Goal: Task Accomplishment & Management: Manage account settings

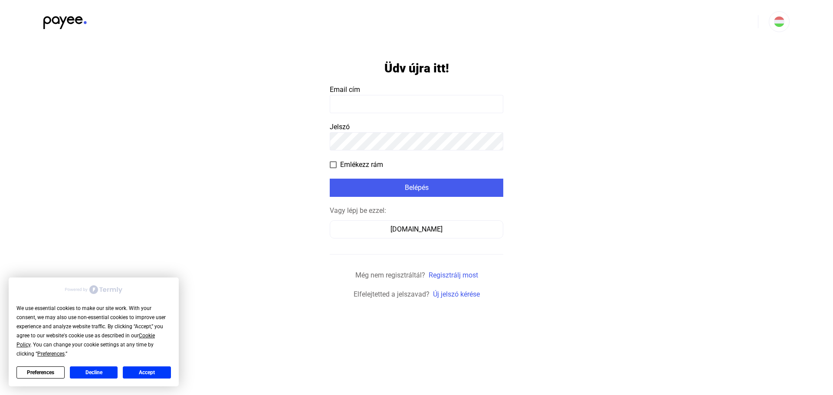
click at [410, 104] on input at bounding box center [417, 104] width 174 height 18
drag, startPoint x: 137, startPoint y: 370, endPoint x: 141, endPoint y: 367, distance: 4.9
click at [136, 370] on button "Accept" at bounding box center [147, 373] width 48 height 12
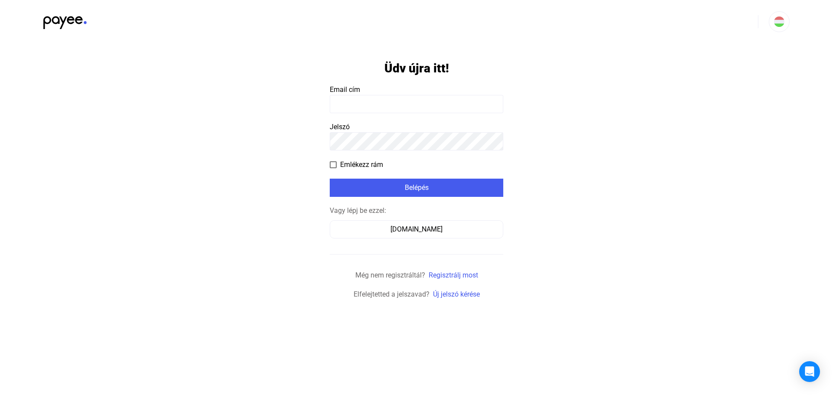
click at [343, 101] on input at bounding box center [417, 104] width 174 height 18
paste input "**********"
type input "**********"
click at [360, 161] on span "Emlékezz rám" at bounding box center [361, 165] width 43 height 10
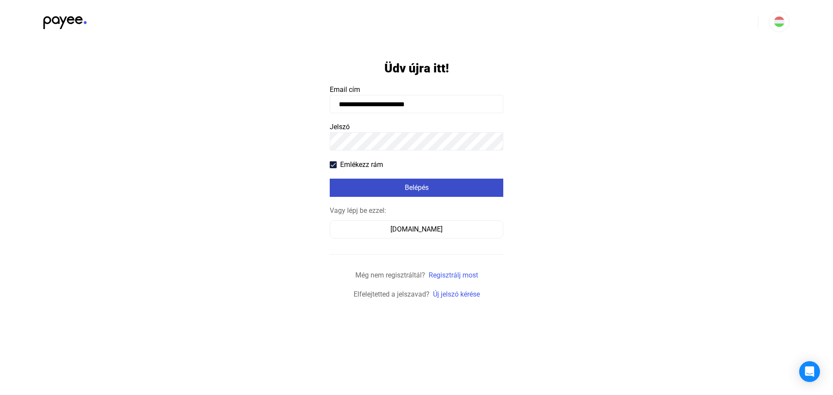
click at [382, 185] on div "Belépés" at bounding box center [416, 188] width 168 height 10
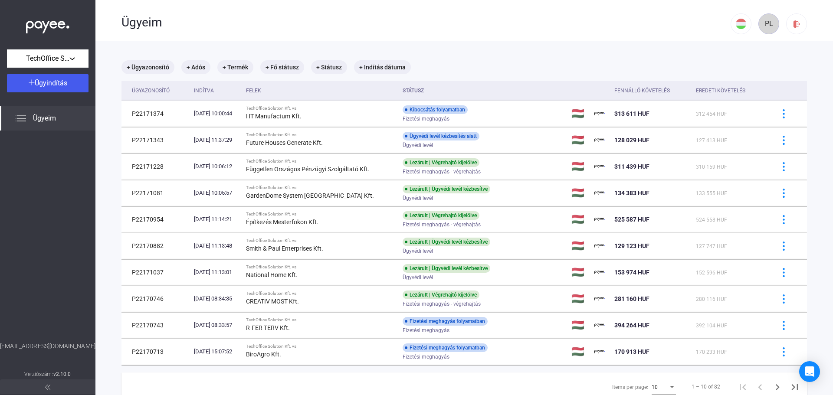
click at [761, 20] on div "PL" at bounding box center [768, 24] width 15 height 10
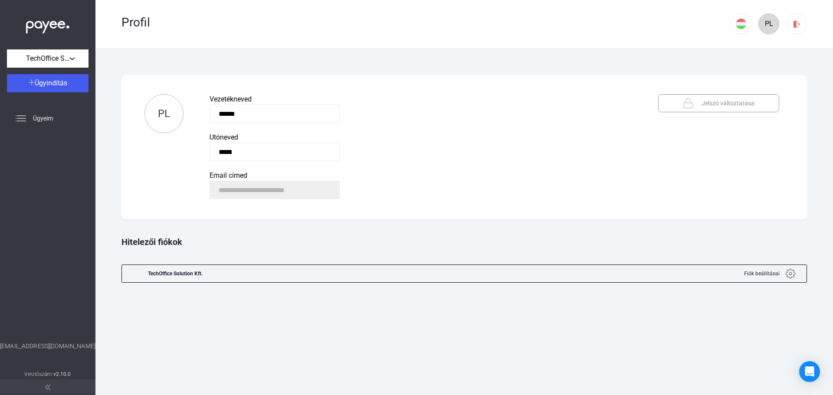
click at [765, 22] on div "PL" at bounding box center [768, 24] width 15 height 10
drag, startPoint x: 410, startPoint y: 62, endPoint x: 362, endPoint y: 59, distance: 48.7
click at [410, 62] on div "Automatikusan mentve" at bounding box center [463, 61] width 685 height 18
click at [26, 121] on div "Ügyeim" at bounding box center [47, 118] width 95 height 24
